Goal: Obtain resource: Download file/media

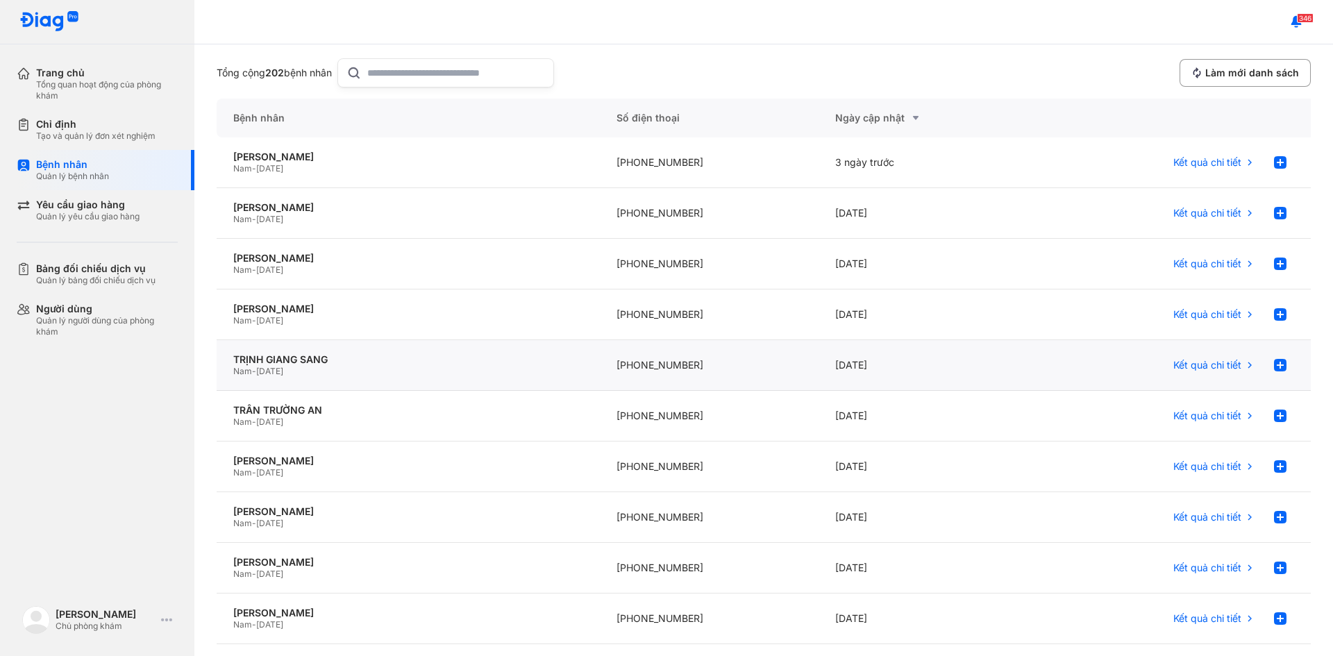
scroll to position [69, 0]
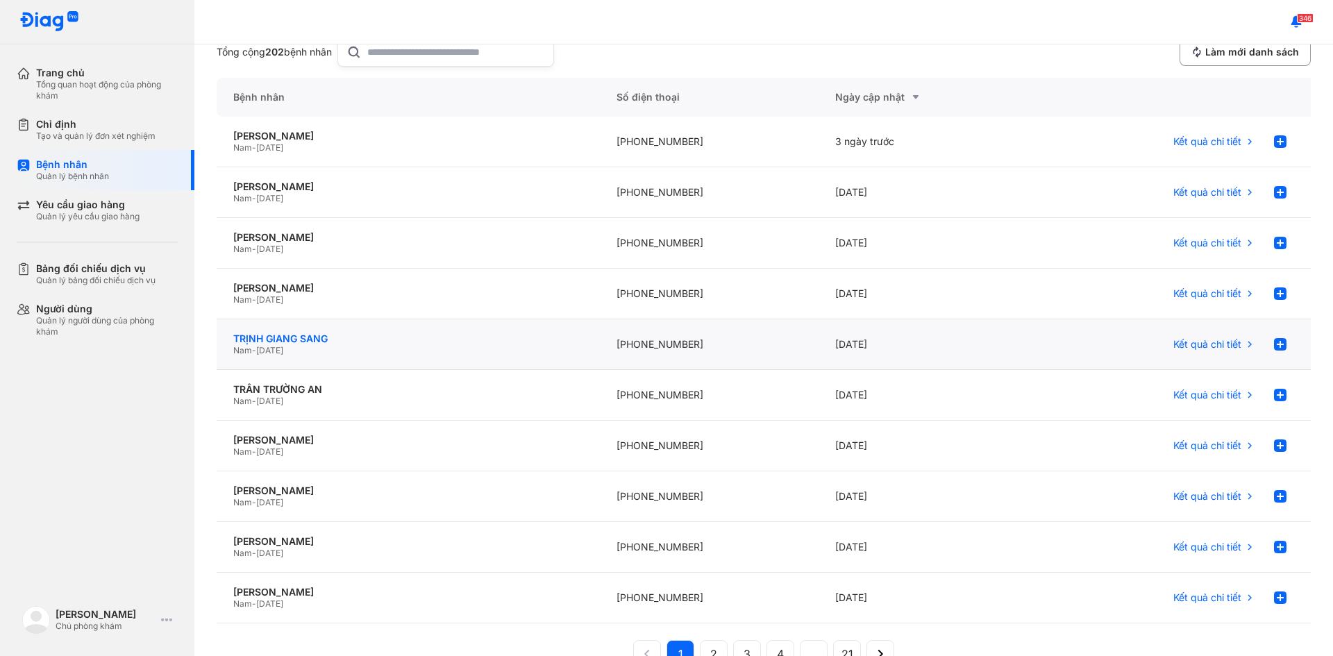
click at [294, 335] on div "TRỊNH GIANG SANG" at bounding box center [408, 339] width 350 height 12
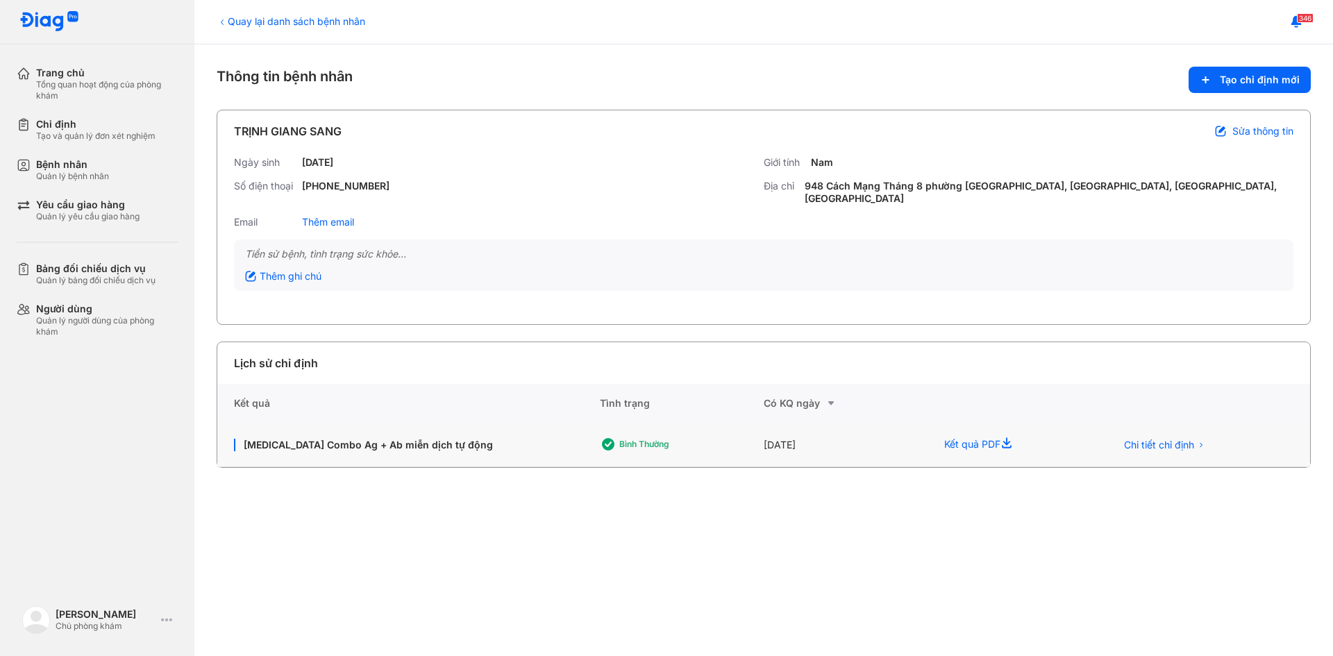
click at [996, 445] on div "Kết quả PDF" at bounding box center [1013, 445] width 171 height 44
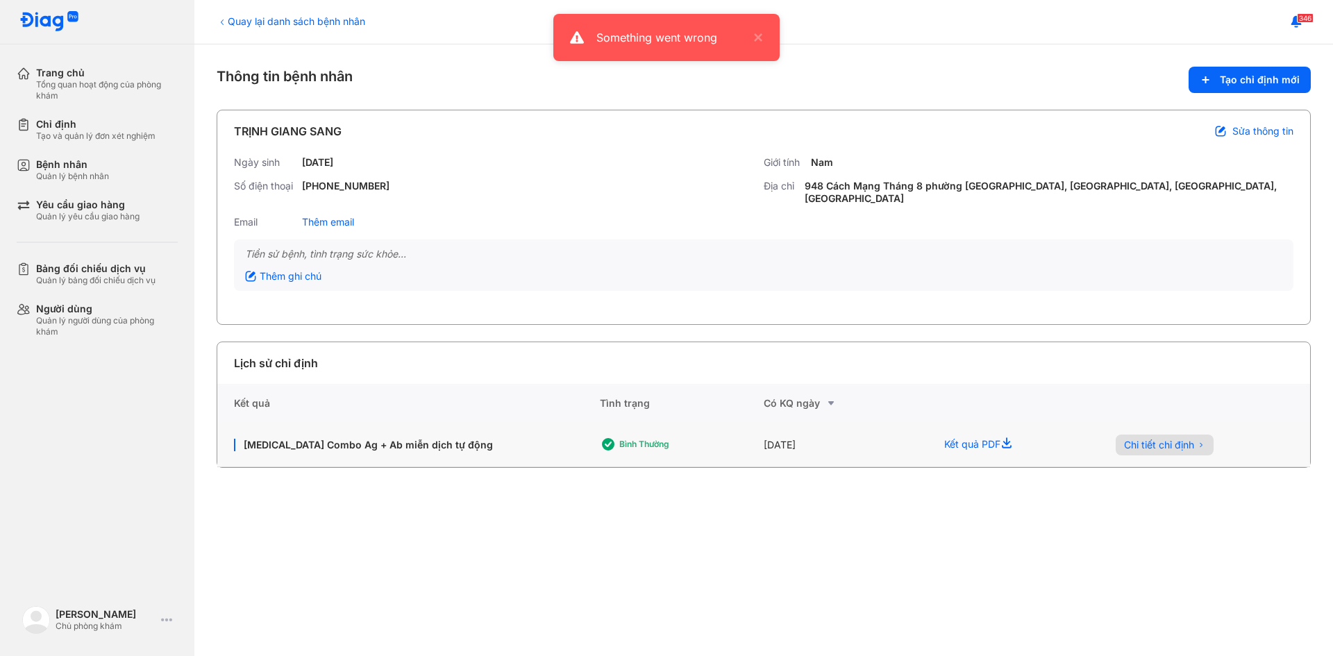
click at [1171, 443] on span "Chi tiết chỉ định" at bounding box center [1159, 445] width 70 height 12
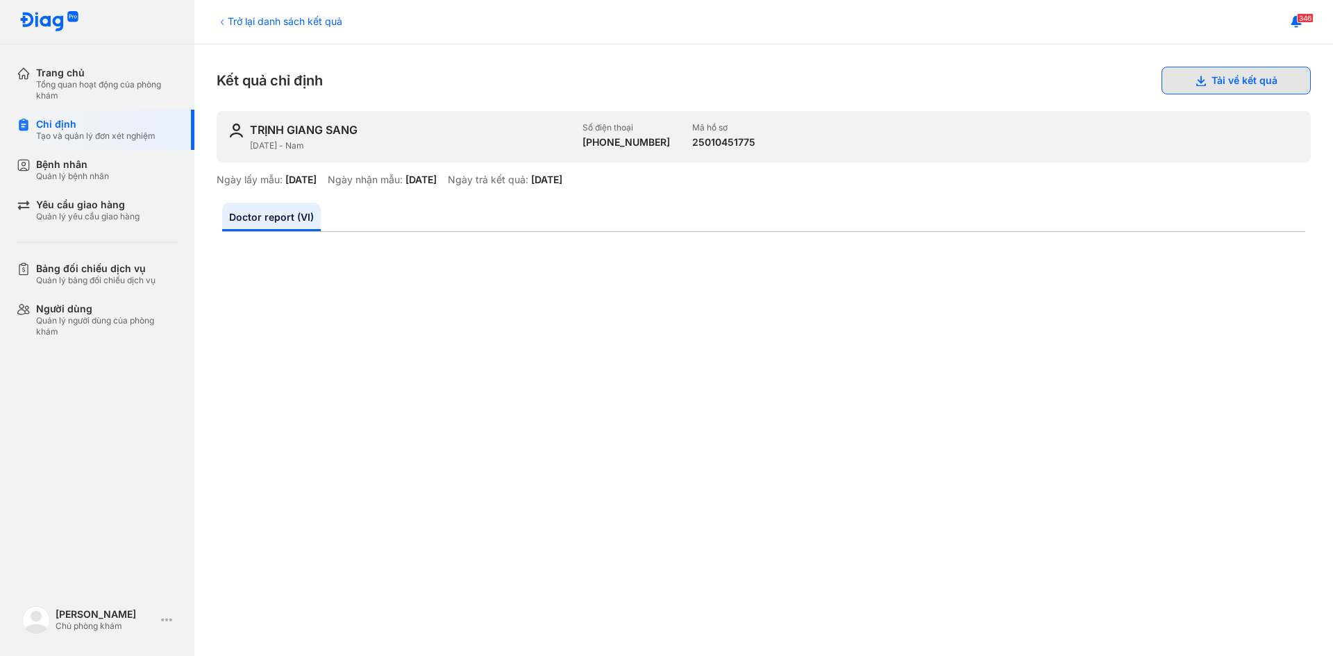
click at [1227, 83] on button "Tải về kết quả" at bounding box center [1236, 81] width 149 height 28
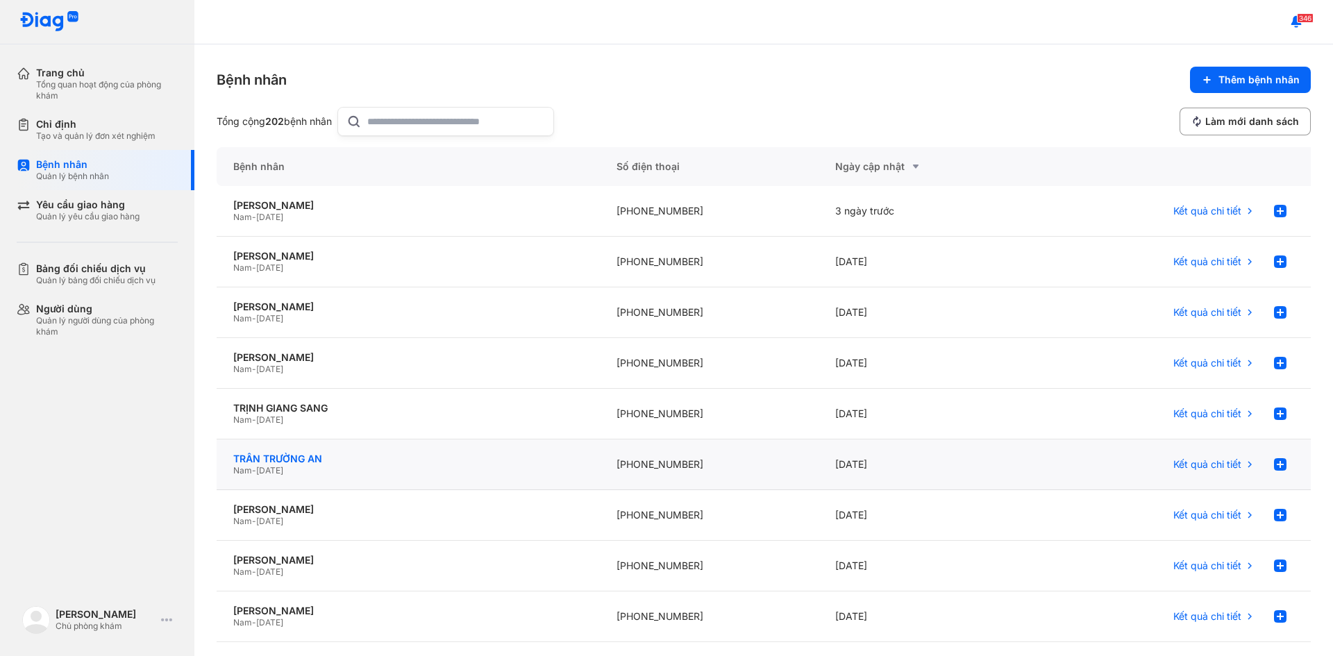
click at [301, 457] on div "TRẦN TRƯỜNG AN" at bounding box center [408, 459] width 350 height 12
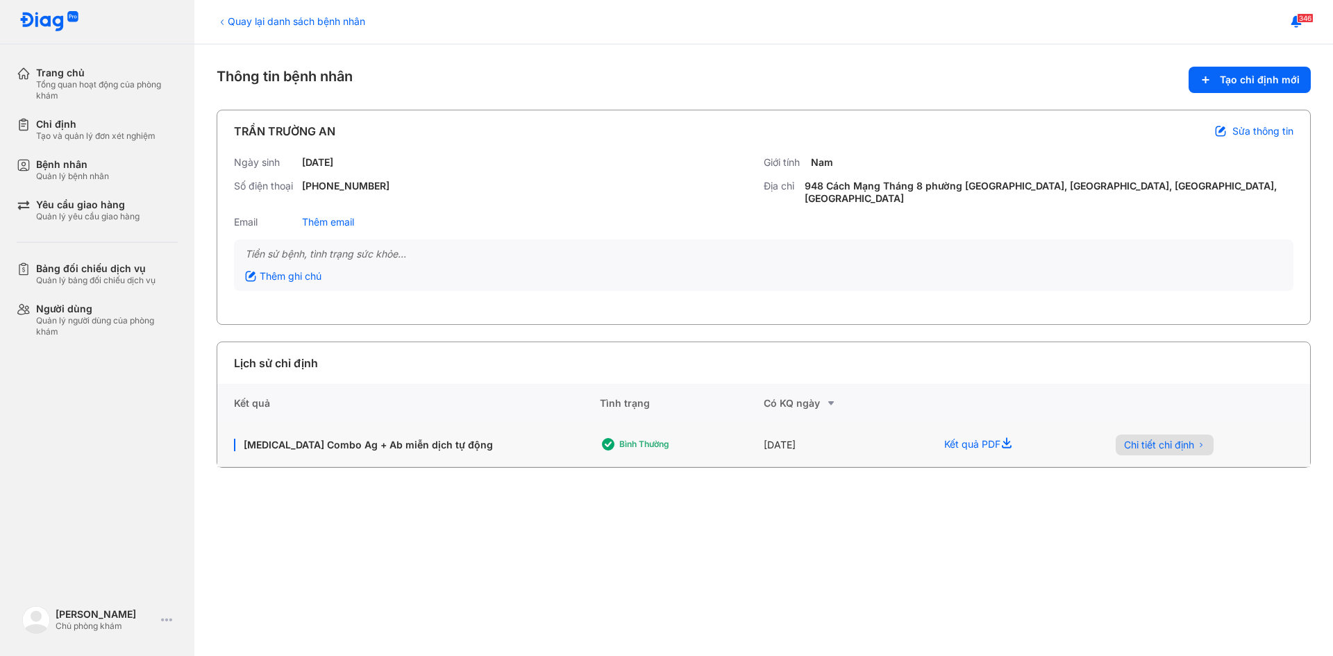
click at [1139, 448] on span "Chi tiết chỉ định" at bounding box center [1159, 445] width 70 height 12
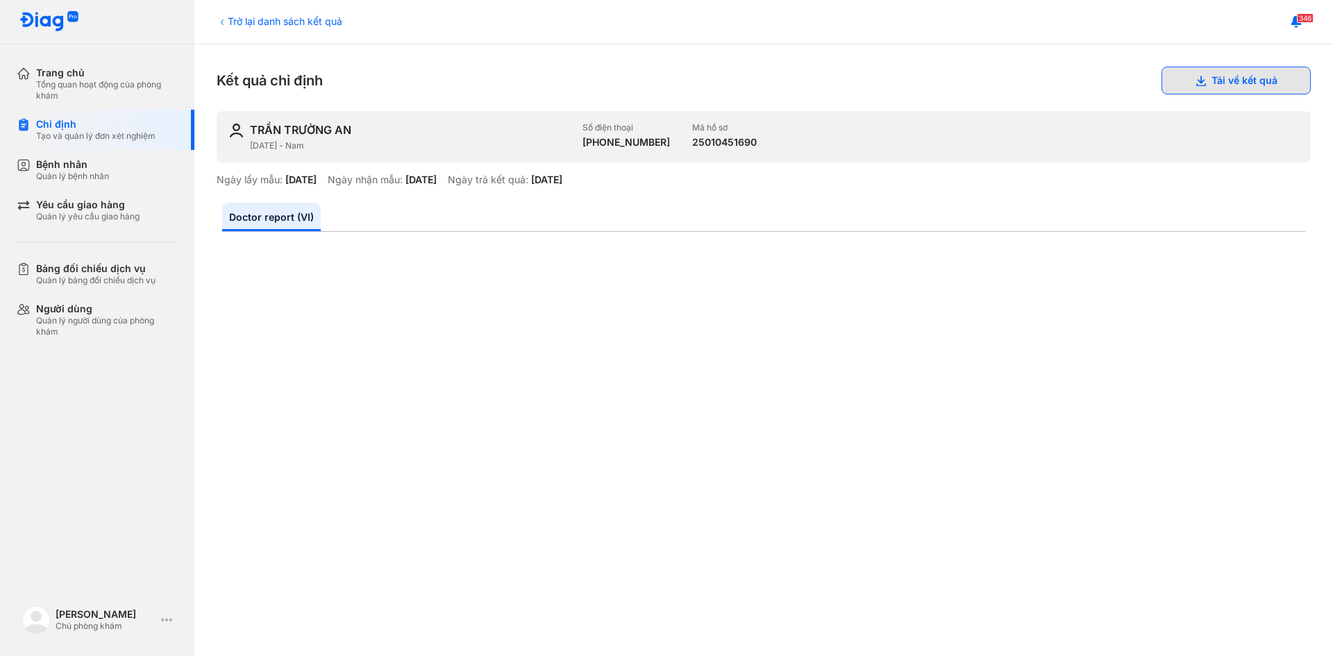
click at [1200, 77] on button "Tải về kết quả" at bounding box center [1236, 81] width 149 height 28
click at [106, 168] on div "Bệnh nhân" at bounding box center [72, 164] width 73 height 12
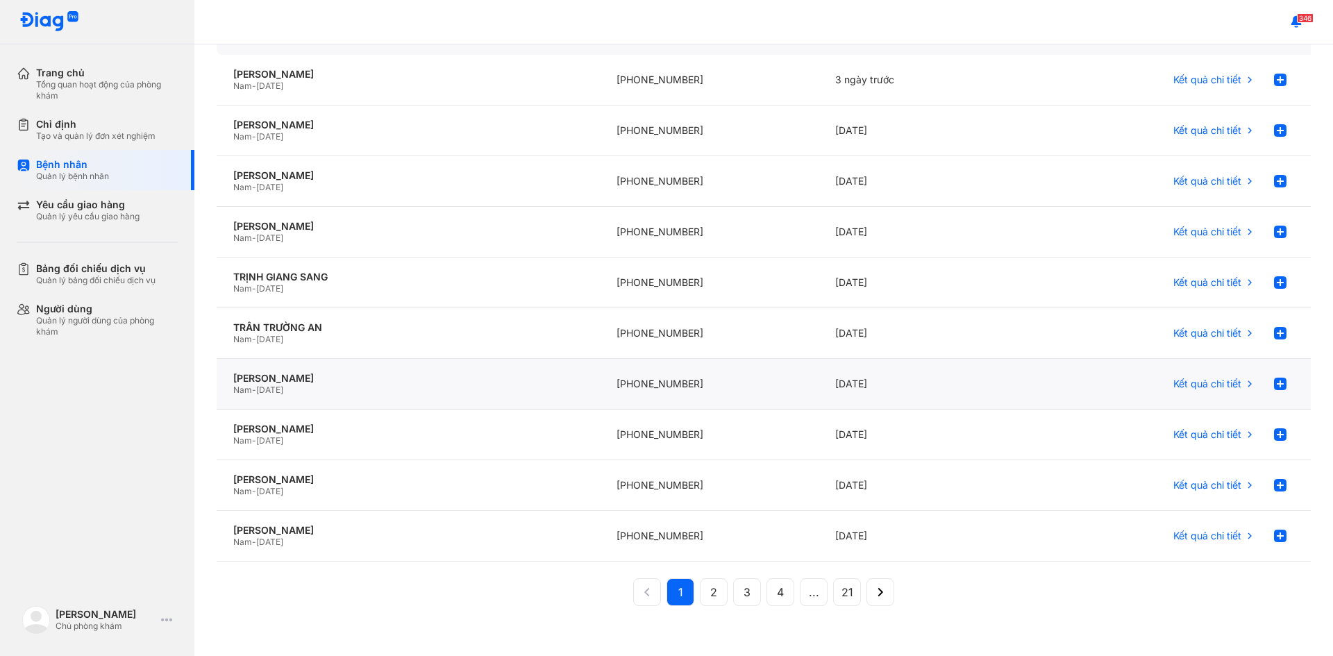
scroll to position [137, 0]
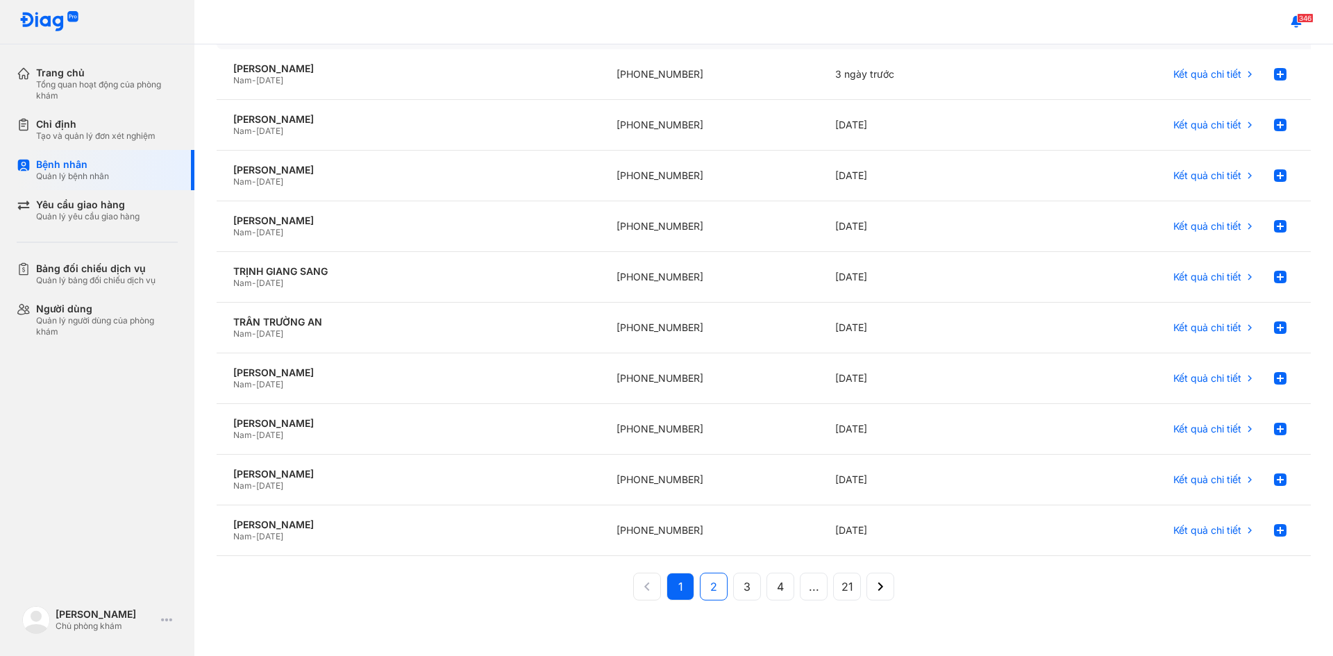
click at [733, 583] on button "2" at bounding box center [747, 587] width 28 height 28
click at [700, 589] on button "1" at bounding box center [714, 587] width 28 height 28
click at [712, 592] on span "2" at bounding box center [713, 586] width 7 height 17
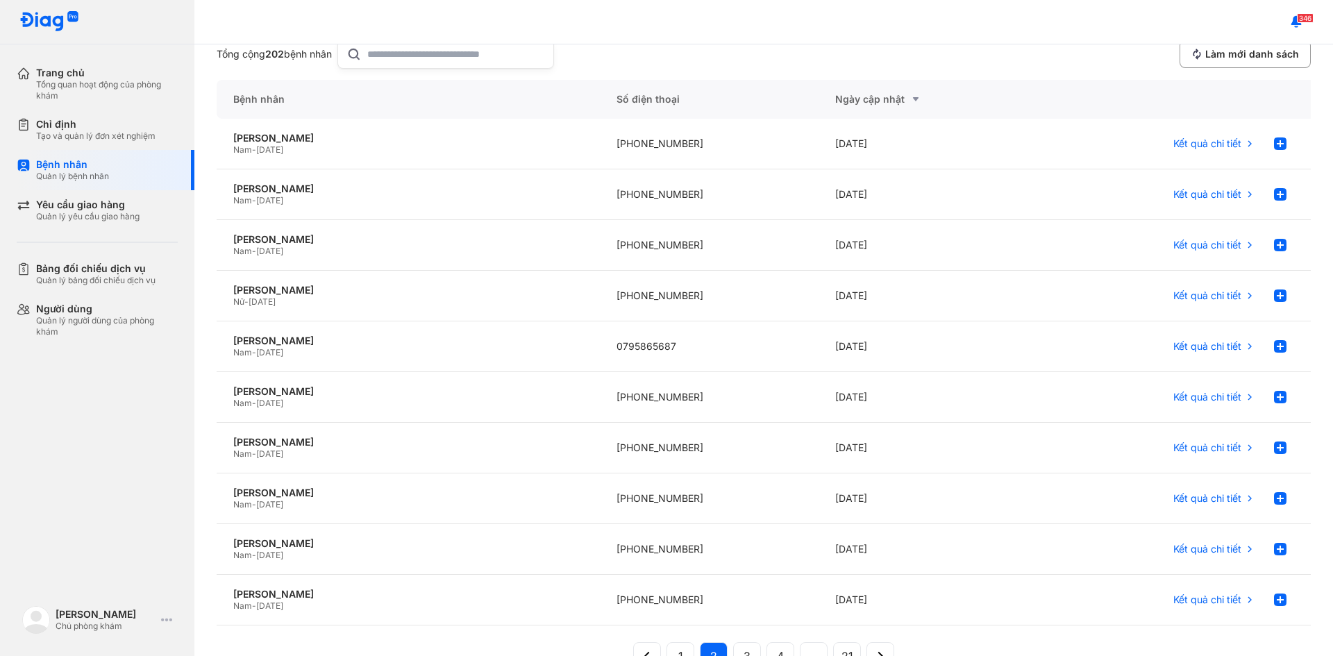
click at [469, 62] on input "text" at bounding box center [456, 54] width 178 height 28
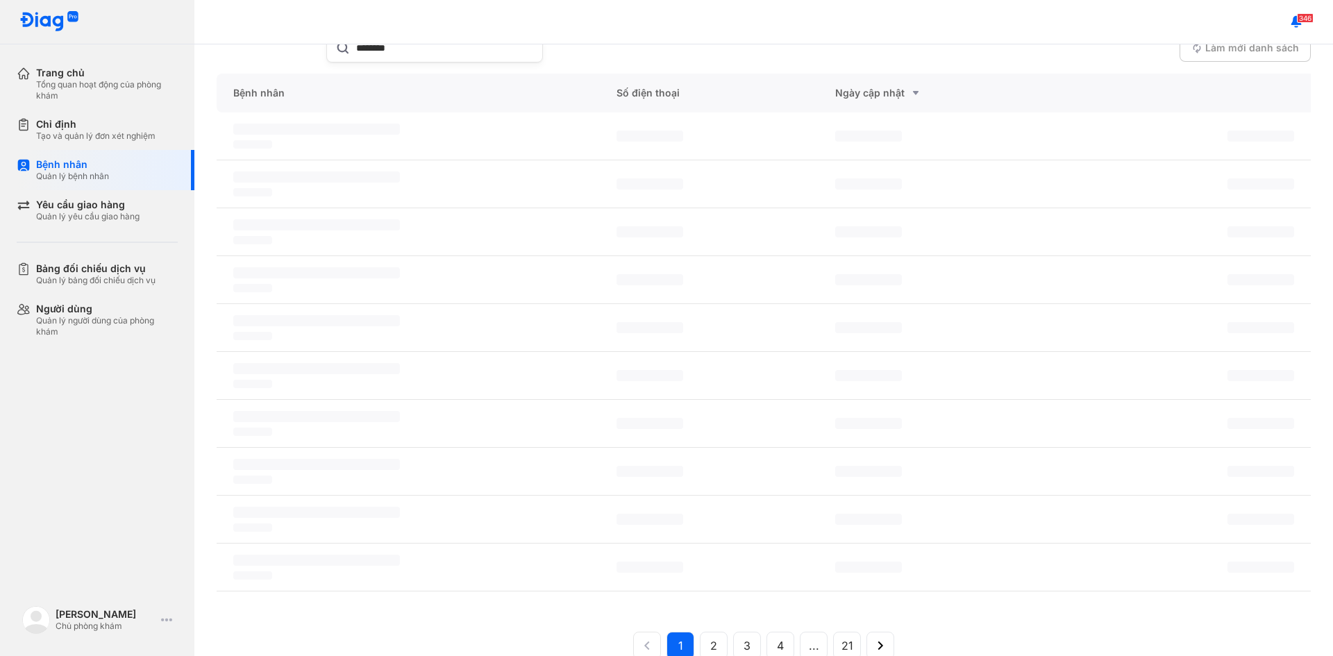
scroll to position [0, 0]
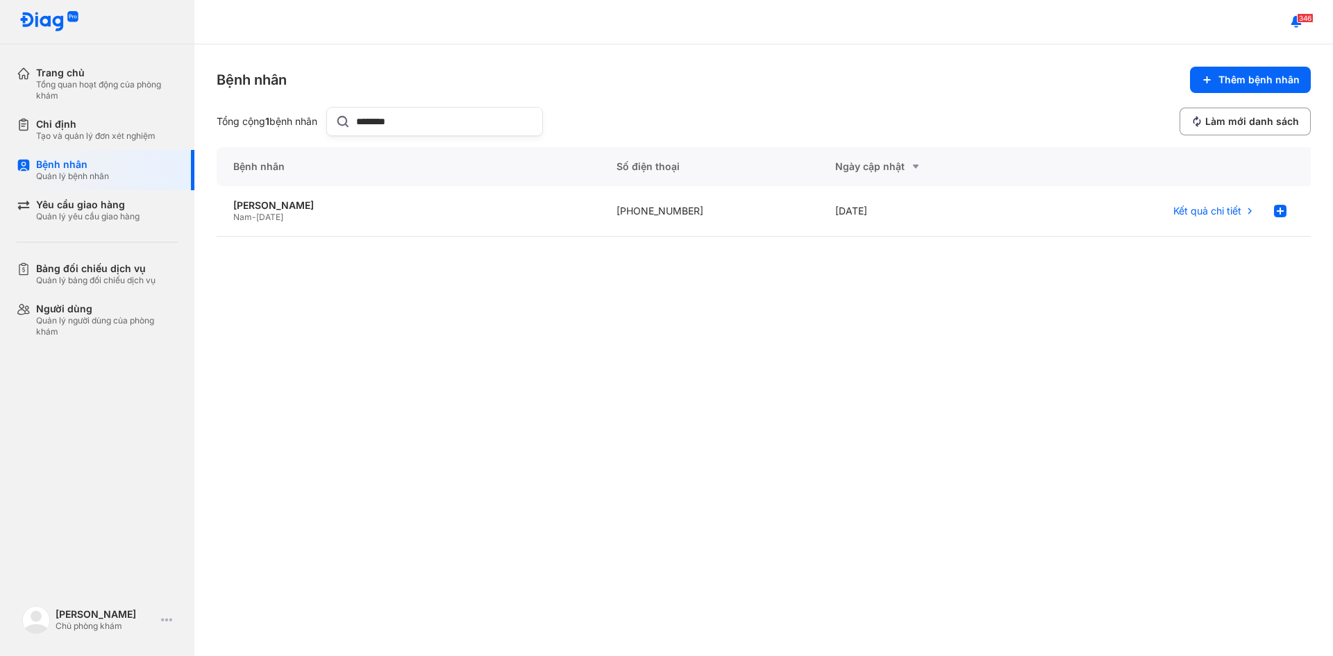
drag, startPoint x: 409, startPoint y: 121, endPoint x: 339, endPoint y: 119, distance: 70.2
click at [339, 119] on div "********" at bounding box center [434, 121] width 217 height 29
type input "*********"
